Goal: Navigation & Orientation: Find specific page/section

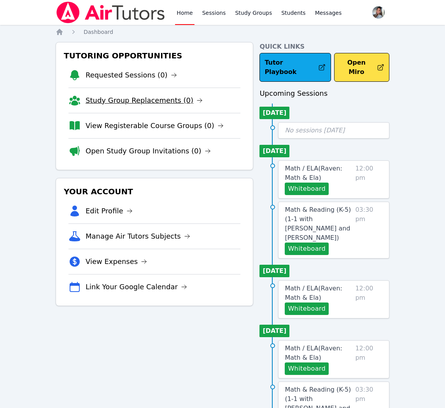
click at [112, 98] on link "Study Group Replacements (0)" at bounding box center [144, 100] width 117 height 11
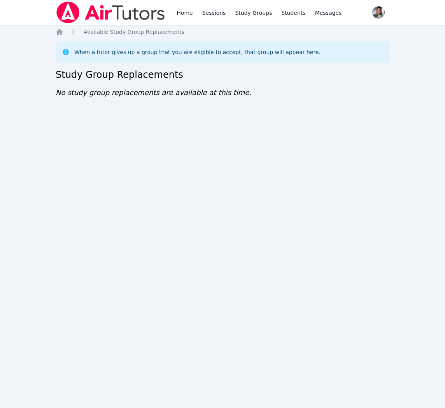
drag, startPoint x: 59, startPoint y: 32, endPoint x: 66, endPoint y: 39, distance: 9.9
click at [59, 32] on icon "Breadcrumb" at bounding box center [59, 32] width 6 height 6
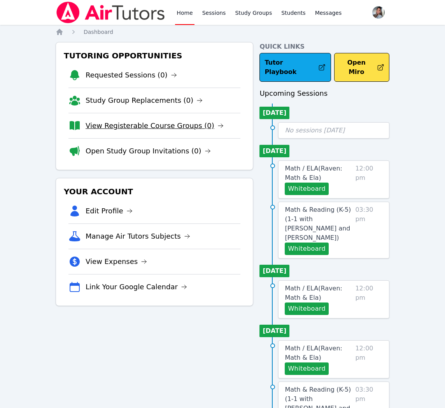
click at [147, 127] on link "View Registerable Course Groups (0)" at bounding box center [155, 125] width 138 height 11
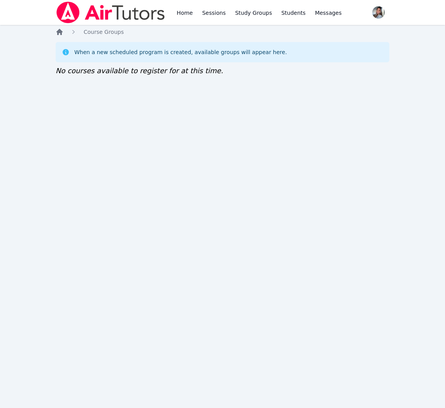
click at [61, 30] on icon "Breadcrumb" at bounding box center [59, 32] width 6 height 6
